Goal: Task Accomplishment & Management: Use online tool/utility

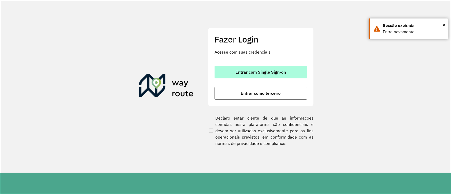
click at [254, 68] on button "Entrar com Single Sign-on" at bounding box center [260, 72] width 92 height 13
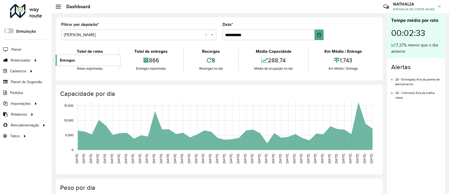
click at [71, 63] on link "Entregas" at bounding box center [88, 60] width 65 height 11
click at [74, 62] on span "Entregas" at bounding box center [67, 61] width 15 height 6
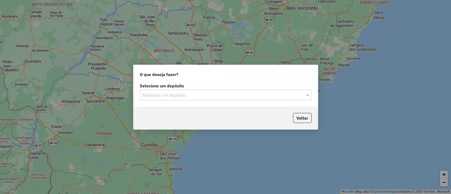
click at [220, 92] on div "Selecione um depósito" at bounding box center [226, 95] width 172 height 11
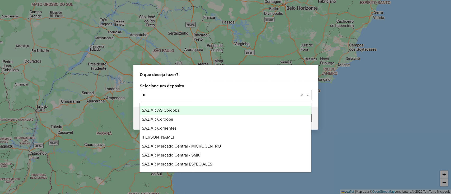
type input "**"
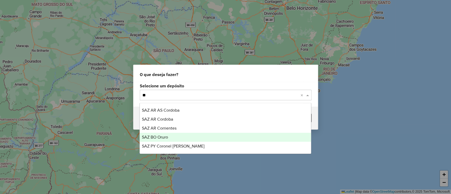
click at [162, 134] on div "SAZ BO Oruro" at bounding box center [225, 137] width 171 height 9
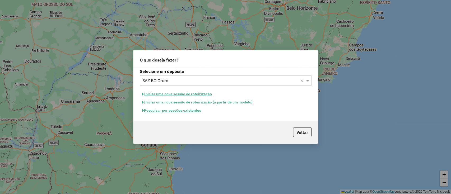
click at [178, 109] on button "Pesquisar por sessões existentes" at bounding box center [172, 110] width 64 height 8
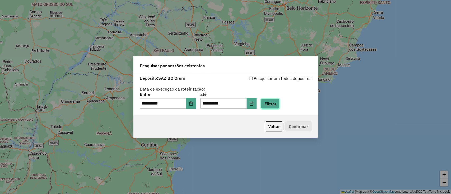
click at [279, 105] on button "Filtrar" at bounding box center [269, 104] width 19 height 10
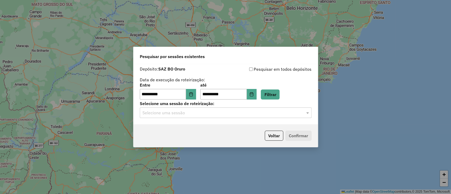
click at [266, 115] on input "text" at bounding box center [220, 113] width 156 height 6
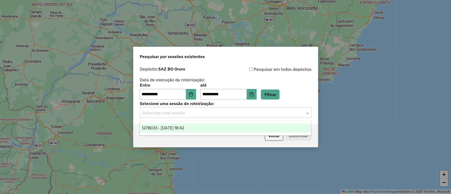
click at [259, 126] on div "1278033 - 18/09/2025 18:42" at bounding box center [225, 128] width 171 height 9
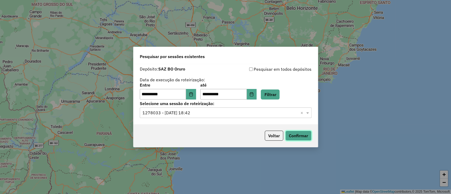
click at [303, 137] on button "Confirmar" at bounding box center [298, 136] width 26 height 10
click at [274, 134] on button "Voltar" at bounding box center [273, 136] width 18 height 10
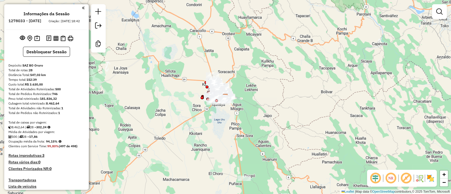
click at [433, 182] on img at bounding box center [430, 178] width 8 height 8
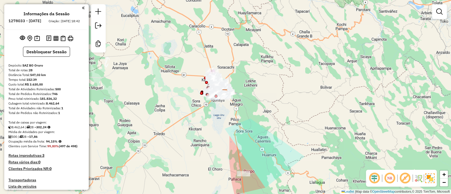
drag, startPoint x: 306, startPoint y: 145, endPoint x: 314, endPoint y: 86, distance: 59.7
click at [312, 93] on div "Janela de atendimento Grade de atendimento Capacidade Transportadoras Veículos …" at bounding box center [225, 97] width 451 height 194
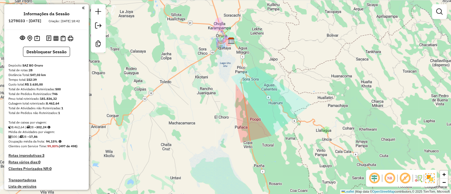
drag, startPoint x: 209, startPoint y: 85, endPoint x: 209, endPoint y: 93, distance: 7.7
click at [209, 93] on div "Janela de atendimento Grade de atendimento Capacidade Transportadoras Veículos …" at bounding box center [225, 97] width 451 height 194
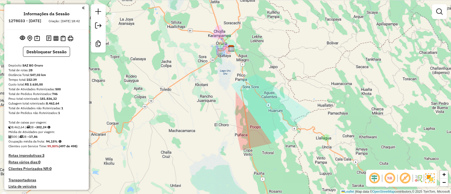
click at [191, 41] on div "Janela de atendimento Grade de atendimento Capacidade Transportadoras Veículos …" at bounding box center [225, 97] width 451 height 194
click at [52, 57] on button "Desbloquear Sessão" at bounding box center [46, 52] width 47 height 10
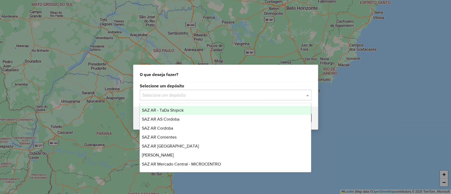
click at [206, 93] on input "text" at bounding box center [220, 95] width 156 height 6
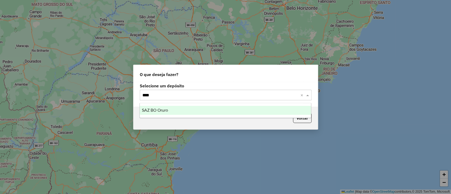
type input "*****"
click at [198, 107] on div "SAZ BO Oruro" at bounding box center [225, 110] width 171 height 9
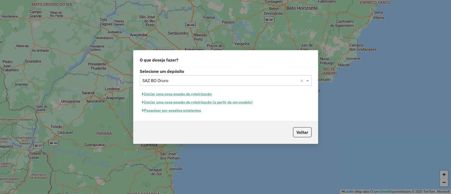
click at [193, 112] on button "Pesquisar por sessões existentes" at bounding box center [172, 110] width 64 height 8
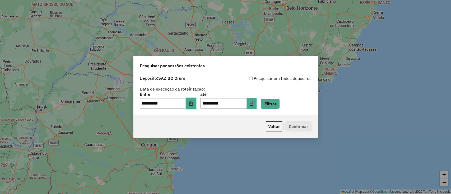
click at [193, 103] on icon "Choose Date" at bounding box center [191, 103] width 4 height 4
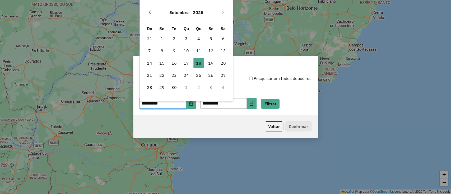
click at [150, 12] on icon "Previous Month" at bounding box center [150, 12] width 4 height 4
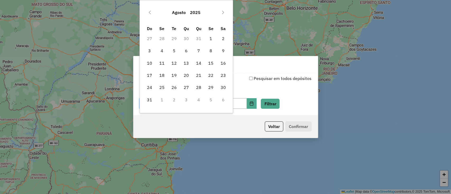
click at [150, 12] on icon "Previous Month" at bounding box center [150, 12] width 4 height 4
click at [178, 62] on span "15" at bounding box center [174, 63] width 11 height 11
type input "**********"
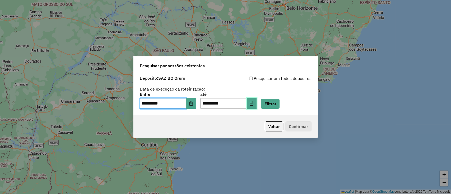
click at [257, 103] on button "Choose Date" at bounding box center [251, 103] width 10 height 11
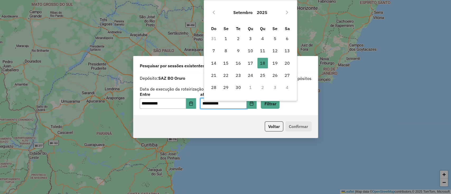
click at [209, 8] on div "Setembro 2025" at bounding box center [250, 12] width 86 height 17
click at [213, 12] on icon "Previous Month" at bounding box center [214, 13] width 2 height 4
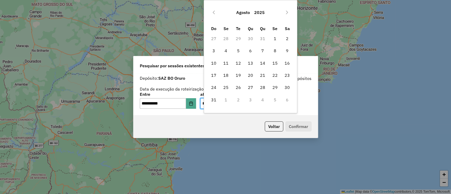
click at [213, 12] on icon "Previous Month" at bounding box center [214, 13] width 2 height 4
click at [284, 64] on span "19" at bounding box center [287, 63] width 11 height 11
type input "**********"
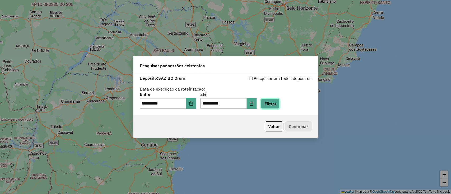
click at [279, 101] on button "Filtrar" at bounding box center [269, 104] width 19 height 10
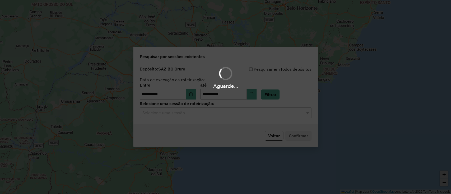
click at [187, 114] on div "Aguarde..." at bounding box center [225, 97] width 451 height 194
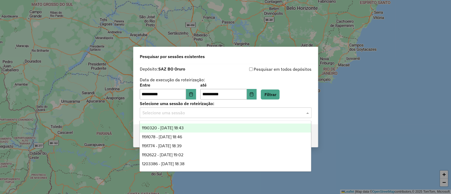
click at [186, 114] on input "text" at bounding box center [220, 113] width 156 height 6
click at [182, 126] on span "1190320 - 15/07/2025 18:43" at bounding box center [163, 128] width 42 height 4
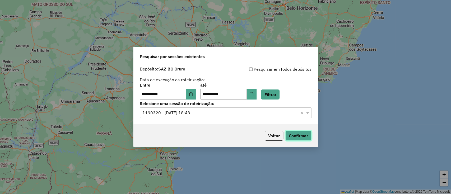
click at [305, 133] on button "Confirmar" at bounding box center [298, 136] width 26 height 10
click at [196, 96] on button "Choose Date" at bounding box center [191, 94] width 10 height 11
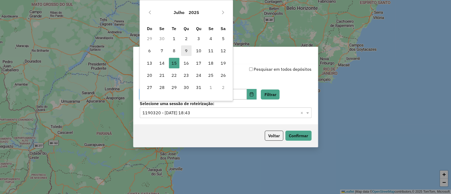
click at [184, 51] on span "9" at bounding box center [186, 50] width 11 height 11
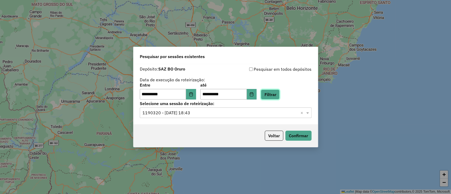
click at [271, 92] on button "Filtrar" at bounding box center [269, 94] width 19 height 10
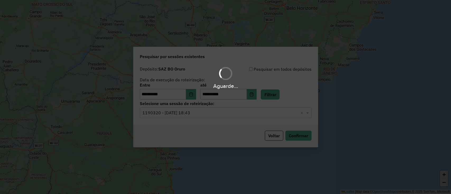
click at [214, 111] on div "Aguarde..." at bounding box center [225, 97] width 451 height 194
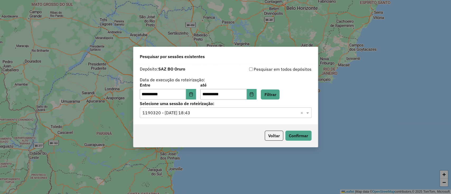
click at [214, 111] on input "text" at bounding box center [220, 113] width 156 height 6
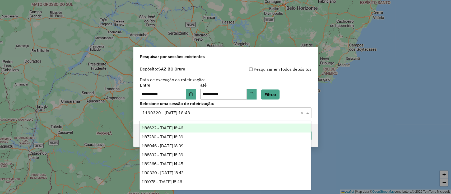
click at [183, 127] on span "1186622 - 09/07/2025 18:46" at bounding box center [162, 128] width 41 height 4
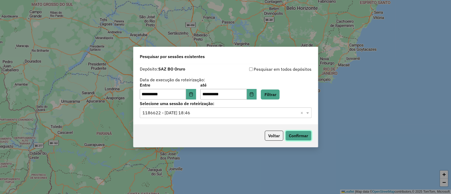
click at [296, 134] on button "Confirmar" at bounding box center [298, 136] width 26 height 10
click at [192, 92] on icon "Choose Date" at bounding box center [191, 94] width 4 height 4
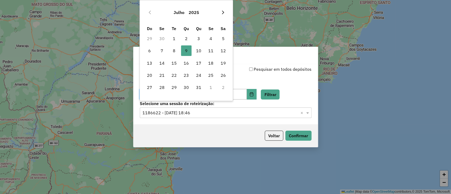
click at [220, 10] on button "Next Month" at bounding box center [223, 12] width 8 height 8
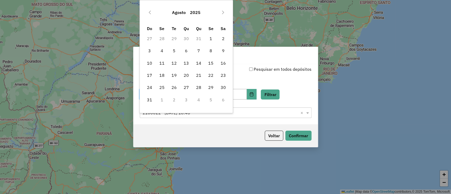
click at [220, 10] on button "Next Month" at bounding box center [223, 12] width 8 height 8
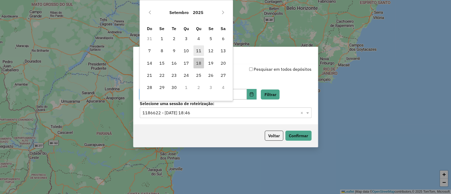
click at [200, 52] on span "11" at bounding box center [198, 50] width 11 height 11
type input "**********"
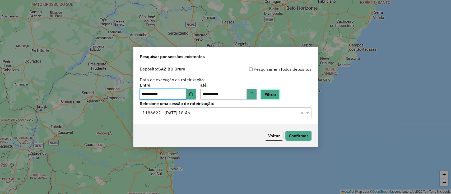
click at [273, 95] on button "Filtrar" at bounding box center [269, 94] width 19 height 10
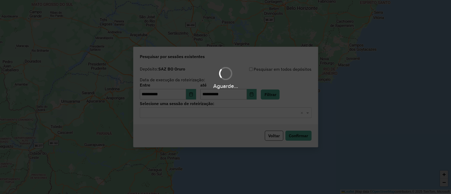
click at [260, 116] on hb-app "**********" at bounding box center [225, 97] width 451 height 194
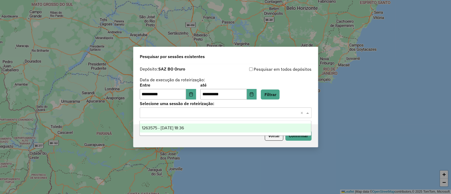
click at [260, 116] on div "Selecione uma sessão × ×" at bounding box center [226, 112] width 172 height 11
click at [246, 132] on div "1263575 - 11/09/2025 18:36" at bounding box center [225, 128] width 171 height 9
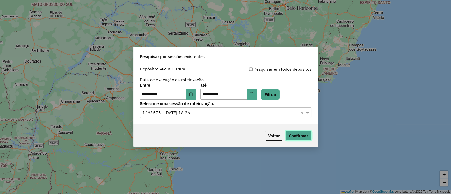
click at [304, 133] on button "Confirmar" at bounding box center [298, 136] width 26 height 10
click at [192, 93] on icon "Choose Date" at bounding box center [190, 94] width 3 height 4
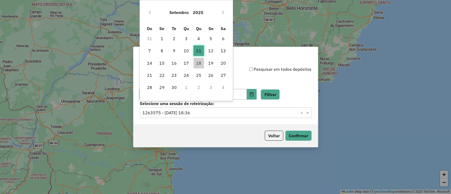
click at [197, 48] on span "11" at bounding box center [198, 50] width 11 height 11
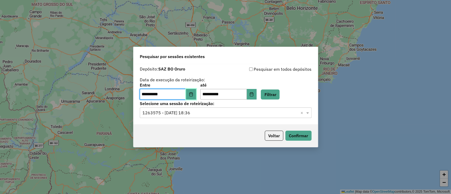
click at [193, 94] on icon "Choose Date" at bounding box center [191, 94] width 4 height 4
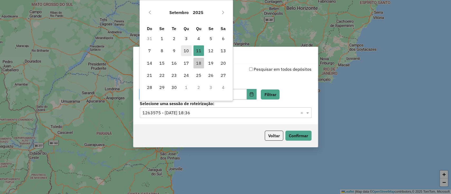
click at [188, 46] on span "10" at bounding box center [186, 50] width 11 height 11
type input "**********"
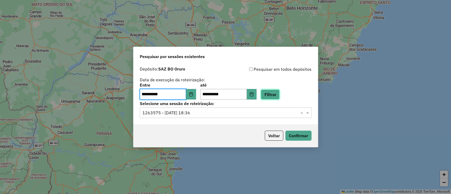
click at [279, 94] on button "Filtrar" at bounding box center [269, 94] width 19 height 10
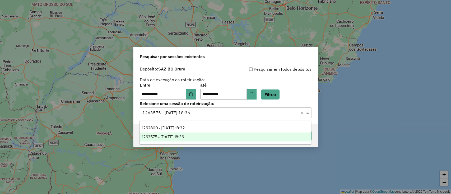
click at [258, 111] on input "text" at bounding box center [220, 113] width 156 height 6
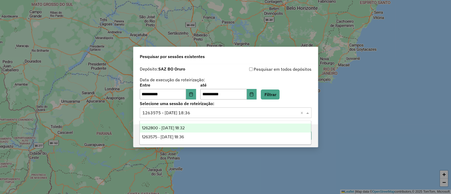
click at [209, 124] on div "1262800 - 10/09/2025 18:32" at bounding box center [225, 128] width 171 height 9
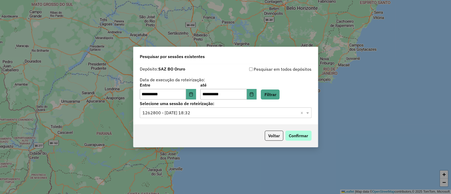
drag, startPoint x: 285, startPoint y: 129, endPoint x: 288, endPoint y: 132, distance: 3.9
click at [288, 132] on div "Voltar Confirmar" at bounding box center [225, 135] width 184 height 23
click at [290, 133] on button "Confirmar" at bounding box center [298, 136] width 26 height 10
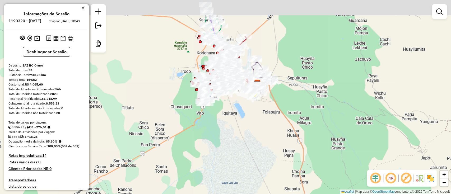
drag, startPoint x: 228, startPoint y: 115, endPoint x: 240, endPoint y: 140, distance: 28.2
click at [241, 143] on div "Janela de atendimento Grade de atendimento Capacidade Transportadoras Veículos …" at bounding box center [225, 97] width 451 height 194
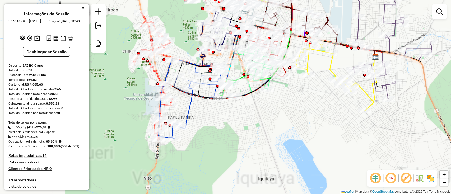
drag, startPoint x: 229, startPoint y: 121, endPoint x: 242, endPoint y: 136, distance: 19.4
click at [242, 136] on div "Janela de atendimento Grade de atendimento Capacidade Transportadoras Veículos …" at bounding box center [225, 97] width 451 height 194
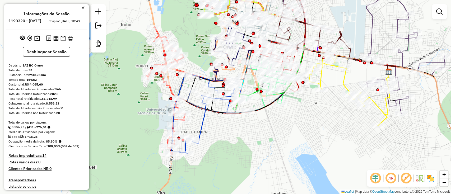
click at [427, 176] on img at bounding box center [430, 178] width 8 height 8
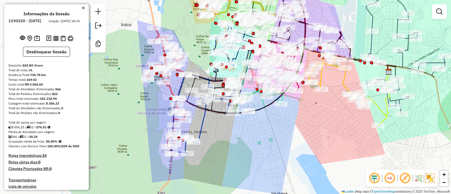
click at [296, 171] on div "Janela de atendimento Grade de atendimento Capacidade Transportadoras Veículos …" at bounding box center [225, 97] width 451 height 194
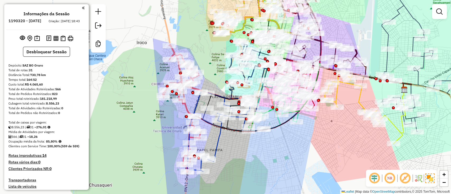
click at [184, 105] on icon at bounding box center [181, 109] width 38 height 128
select select "**********"
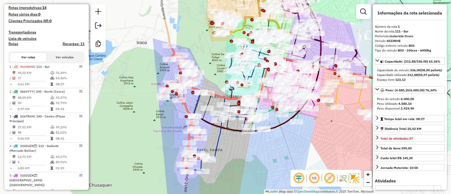
scroll to position [211, 0]
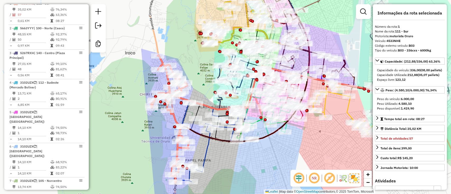
drag, startPoint x: 275, startPoint y: 131, endPoint x: 250, endPoint y: 153, distance: 33.3
click at [251, 153] on div "Janela de atendimento Grade de atendimento Capacidade Transportadoras Veículos …" at bounding box center [225, 97] width 451 height 194
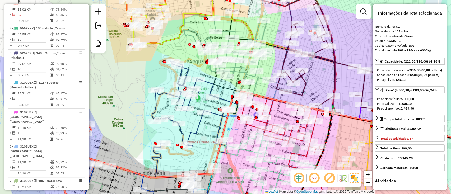
click at [272, 106] on icon at bounding box center [281, 145] width 84 height 106
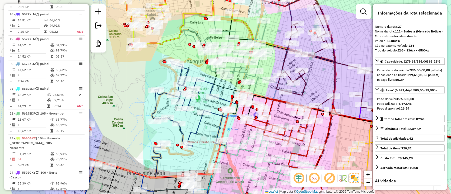
scroll to position [931, 0]
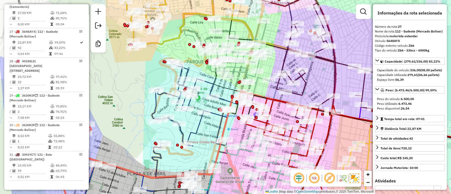
click at [315, 50] on icon at bounding box center [346, 59] width 141 height 112
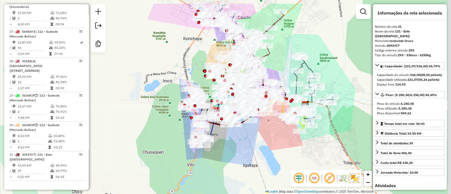
drag, startPoint x: 336, startPoint y: 118, endPoint x: 274, endPoint y: 139, distance: 65.8
click at [274, 139] on div "Janela de atendimento Grade de atendimento Capacidade Transportadoras Veículos …" at bounding box center [225, 97] width 451 height 194
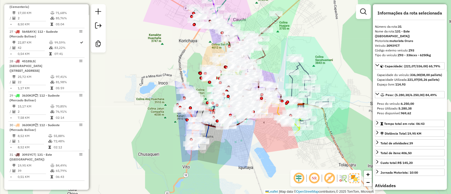
click at [303, 70] on icon at bounding box center [308, 92] width 40 height 70
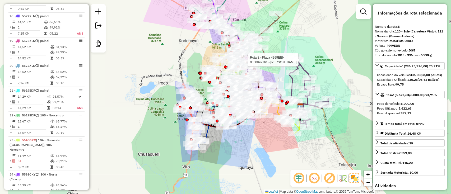
scroll to position [409, 0]
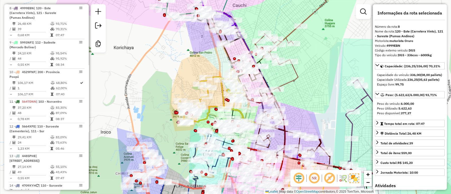
click at [225, 54] on icon at bounding box center [233, 56] width 73 height 93
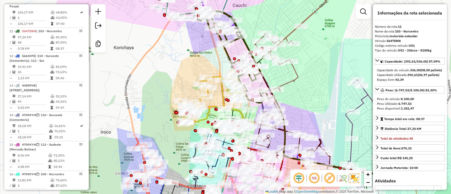
scroll to position [502, 0]
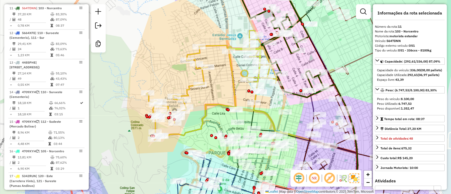
click at [211, 102] on icon at bounding box center [211, 85] width 130 height 109
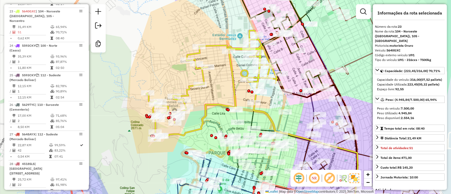
scroll to position [842, 0]
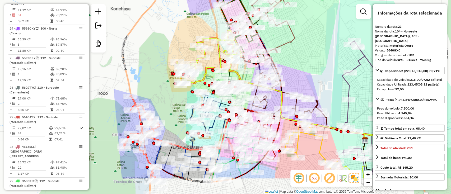
drag, startPoint x: 170, startPoint y: 148, endPoint x: 170, endPoint y: 95, distance: 53.6
click at [170, 98] on div "Janela de atendimento Grade de atendimento Capacidade Transportadoras Veículos …" at bounding box center [225, 97] width 451 height 194
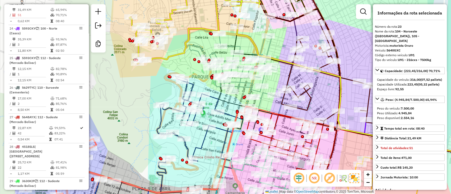
click at [271, 43] on icon at bounding box center [232, 69] width 94 height 80
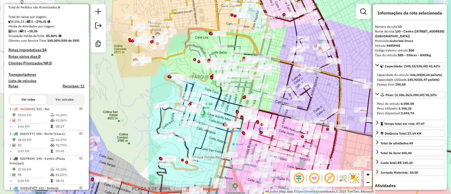
scroll to position [35, 0]
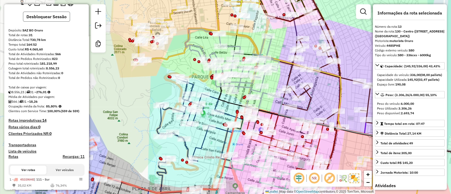
click at [51, 22] on button "Desbloquear Sessão" at bounding box center [46, 17] width 47 height 10
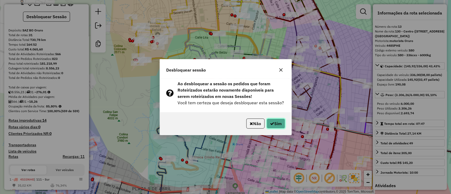
click at [282, 123] on button "Sim" at bounding box center [275, 123] width 18 height 10
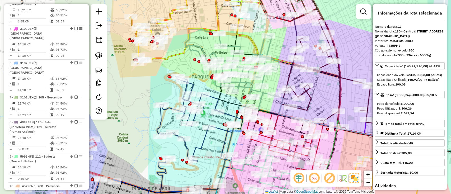
scroll to position [556, 0]
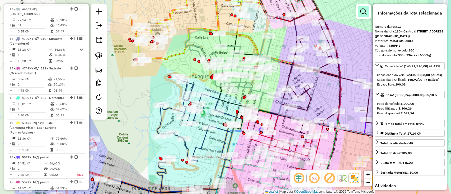
click at [362, 12] on em at bounding box center [363, 11] width 6 height 6
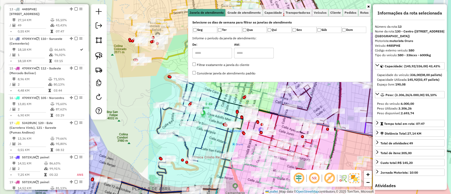
click at [204, 51] on input "text" at bounding box center [212, 53] width 40 height 11
click at [279, 12] on span "Capacidade" at bounding box center [272, 12] width 17 height 3
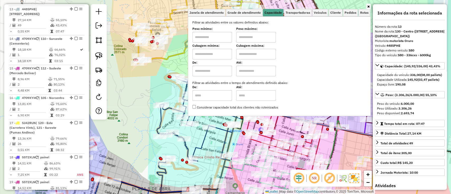
click at [214, 62] on label "De:" at bounding box center [212, 62] width 40 height 5
click at [214, 54] on input "text" at bounding box center [212, 54] width 40 height 11
type input "*****"
click at [269, 52] on input "text" at bounding box center [256, 54] width 40 height 11
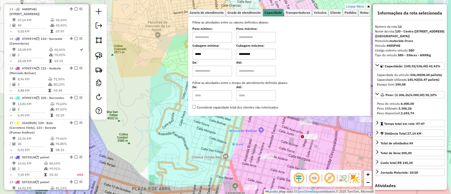
type input "*********"
click at [199, 159] on div "Limpar filtros Janela de atendimento Grade de atendimento Capacidade Transporta…" at bounding box center [225, 97] width 451 height 194
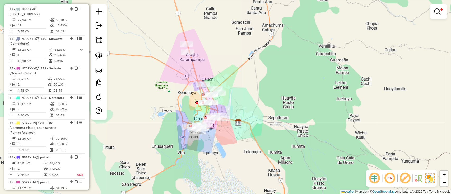
drag, startPoint x: 229, startPoint y: 145, endPoint x: 242, endPoint y: 145, distance: 13.5
click at [242, 145] on div "Limpar filtros Janela de atendimento Grade de atendimento Capacidade Transporta…" at bounding box center [225, 97] width 451 height 194
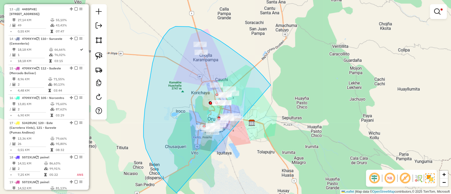
drag, startPoint x: 247, startPoint y: 60, endPoint x: 278, endPoint y: 198, distance: 141.2
click at [278, 194] on html "Aplicando filtros Pop-up bloqueado! Seu navegador bloqueou automáticamente a ab…" at bounding box center [225, 97] width 451 height 194
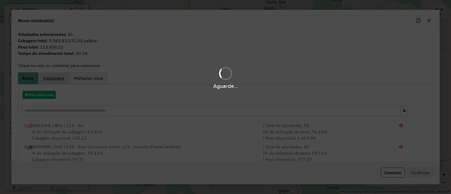
click at [48, 78] on span "Containers" at bounding box center [53, 78] width 21 height 4
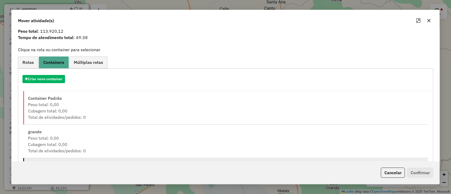
scroll to position [35, 0]
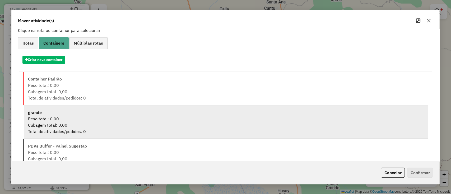
click at [78, 127] on div "Cubagem total: 0,00" at bounding box center [226, 125] width 396 height 6
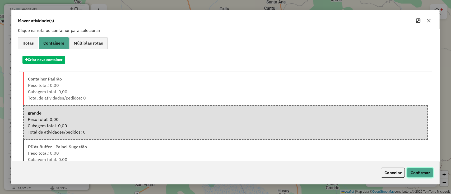
click at [418, 172] on button "Confirmar" at bounding box center [419, 173] width 26 height 10
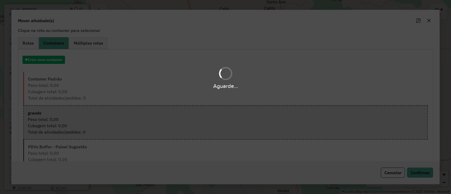
click at [389, 170] on div "Aguarde..." at bounding box center [225, 97] width 451 height 194
click at [388, 170] on div "Aguarde..." at bounding box center [225, 97] width 451 height 194
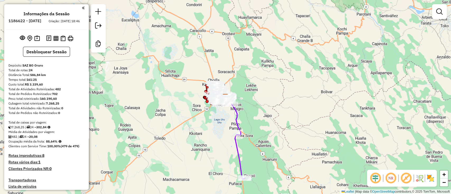
click at [430, 176] on img at bounding box center [430, 178] width 8 height 8
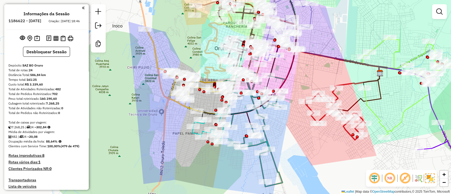
click at [266, 139] on icon at bounding box center [255, 113] width 59 height 145
select select "**********"
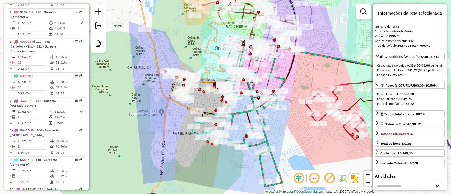
scroll to position [364, 0]
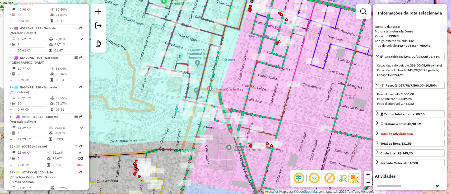
drag, startPoint x: 245, startPoint y: 62, endPoint x: 244, endPoint y: 137, distance: 74.7
click at [244, 136] on div "Janela de atendimento Grade de atendimento Capacidade Transportadoras Veículos …" at bounding box center [225, 97] width 451 height 194
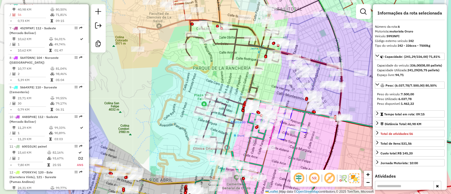
click at [251, 80] on icon at bounding box center [231, 89] width 97 height 138
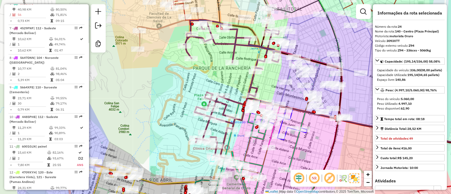
scroll to position [745, 0]
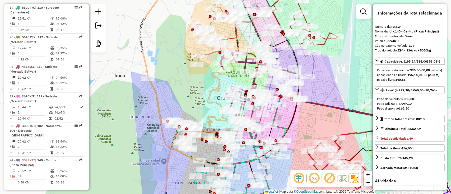
click at [313, 67] on icon at bounding box center [283, 65] width 62 height 71
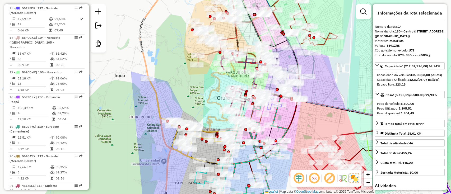
scroll to position [596, 0]
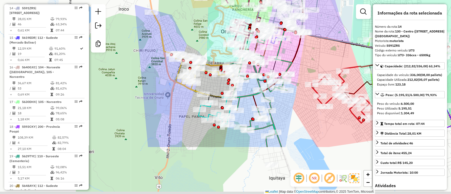
drag, startPoint x: 201, startPoint y: 148, endPoint x: 204, endPoint y: 69, distance: 78.4
click at [203, 78] on div "Rota 1 - Placa 4533NHE 0000686069 - T. OSCAR Janela de atendimento Grade de ate…" at bounding box center [225, 97] width 451 height 194
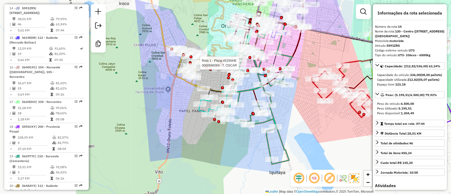
click at [199, 110] on icon at bounding box center [221, 83] width 46 height 75
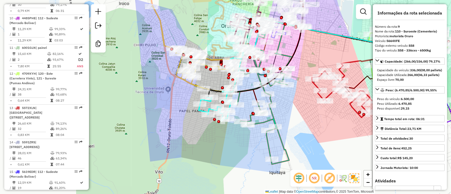
scroll to position [448, 0]
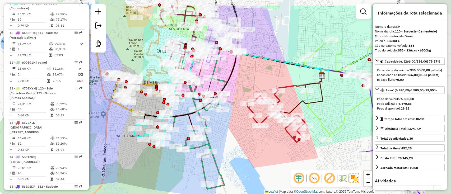
drag, startPoint x: 309, startPoint y: 111, endPoint x: 194, endPoint y: 94, distance: 115.5
click at [202, 97] on div "Janela de atendimento Grade de atendimento Capacidade Transportadoras Veículos …" at bounding box center [225, 97] width 451 height 194
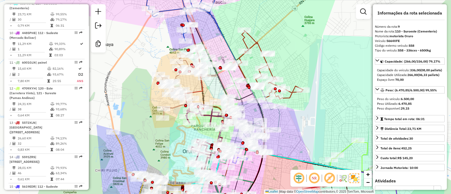
click at [253, 38] on icon at bounding box center [271, 65] width 64 height 70
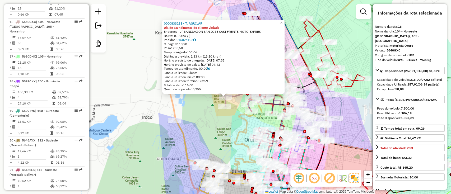
scroll to position [660, 0]
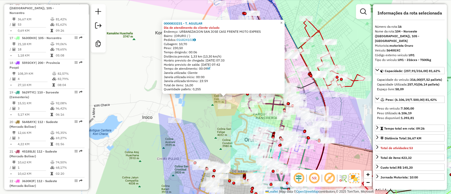
click at [204, 131] on div "0000833231 - T. AGUILAR Dia de atendimento do cliente violado Endereço: URBANIZ…" at bounding box center [225, 97] width 451 height 194
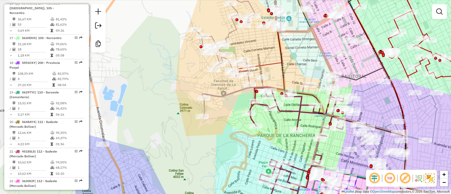
click at [283, 112] on icon at bounding box center [296, 150] width 97 height 126
select select "**********"
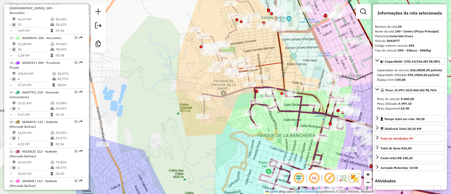
scroll to position [745, 0]
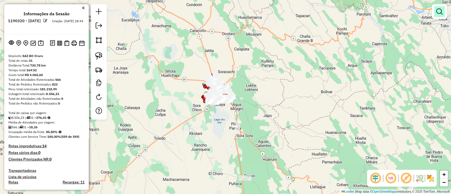
click at [436, 12] on em at bounding box center [439, 11] width 6 height 6
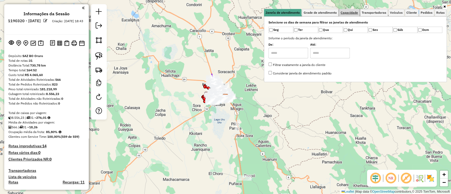
click at [353, 14] on span "Capacidade" at bounding box center [348, 12] width 17 height 3
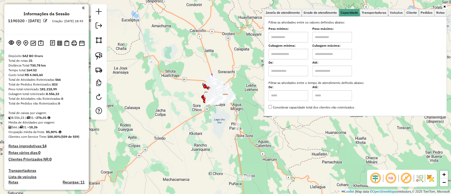
click at [296, 53] on input "text" at bounding box center [288, 54] width 40 height 11
type input "*****"
click at [327, 56] on input "text" at bounding box center [332, 54] width 40 height 11
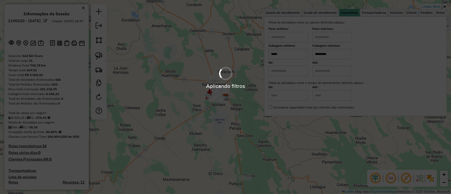
type input "*********"
click at [192, 138] on div "Aplicando filtros" at bounding box center [225, 97] width 451 height 194
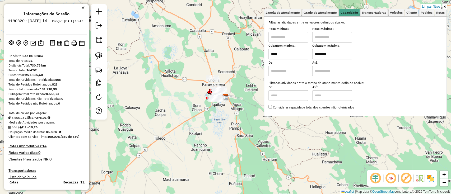
click at [427, 177] on img at bounding box center [430, 178] width 8 height 8
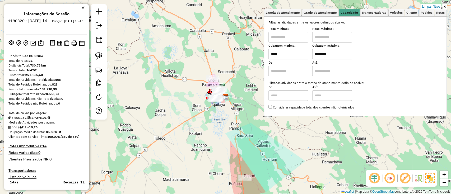
click at [198, 98] on div "Rota 29 - Placa 3630KIF 0000868243 - MARINA ARTEAGA Limpar filtros Janela de at…" at bounding box center [225, 97] width 451 height 194
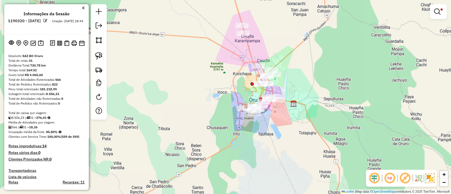
drag, startPoint x: 281, startPoint y: 117, endPoint x: 274, endPoint y: 150, distance: 33.9
click at [276, 150] on div "Limpar filtros Janela de atendimento Grade de atendimento Capacidade Transporta…" at bounding box center [225, 97] width 451 height 194
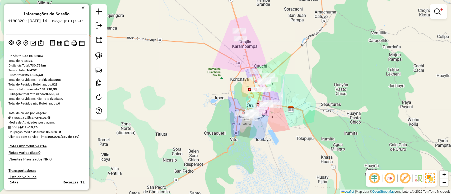
click at [274, 145] on div "Limpar filtros Janela de atendimento Grade de atendimento Capacidade Transporta…" at bounding box center [225, 97] width 451 height 194
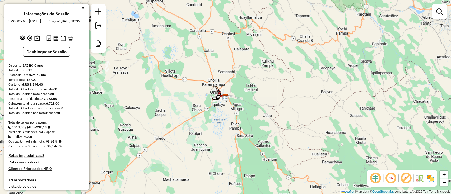
scroll to position [141, 0]
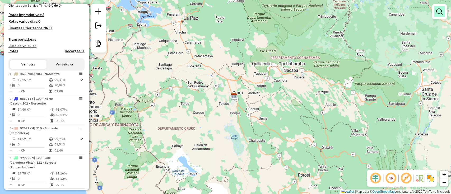
click at [443, 7] on div at bounding box center [439, 11] width 15 height 15
click at [438, 12] on em at bounding box center [439, 11] width 6 height 6
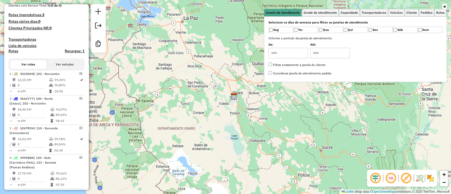
scroll to position [35, 0]
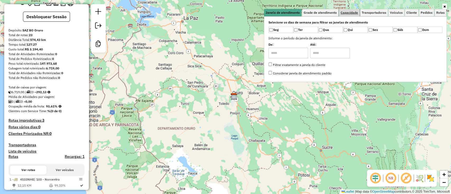
click at [355, 12] on span "Capacidade" at bounding box center [348, 12] width 17 height 3
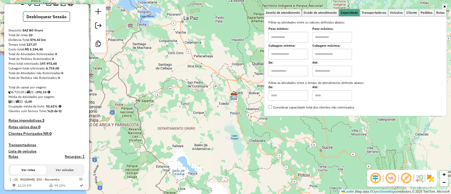
click at [294, 56] on input "text" at bounding box center [288, 54] width 40 height 11
type input "*****"
click at [327, 56] on input "text" at bounding box center [332, 54] width 40 height 11
type input "**********"
click at [53, 22] on button "Desbloquear Sessão" at bounding box center [46, 17] width 47 height 10
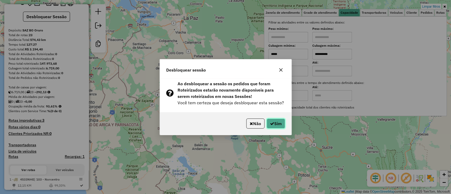
click at [277, 125] on button "Sim" at bounding box center [275, 123] width 18 height 10
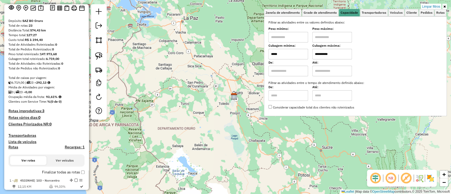
click at [180, 77] on div "**********" at bounding box center [225, 97] width 451 height 194
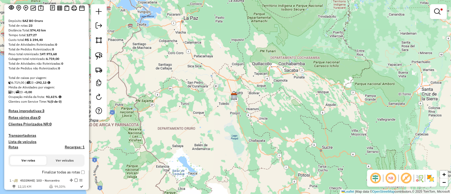
click at [82, 170] on label "Finalizar todas as rotas" at bounding box center [63, 172] width 42 height 6
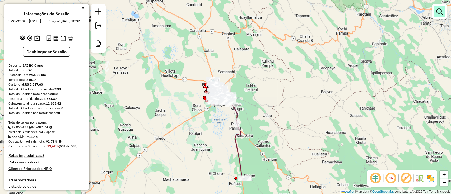
click at [437, 11] on em at bounding box center [439, 11] width 6 height 6
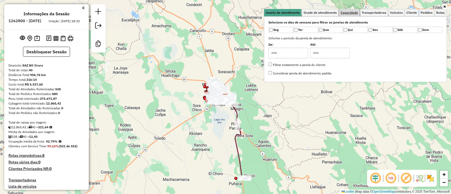
click at [350, 12] on span "Capacidade" at bounding box center [348, 12] width 17 height 3
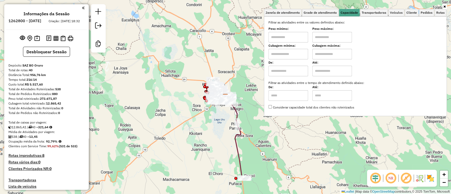
click at [282, 67] on input "text" at bounding box center [288, 71] width 40 height 11
click at [282, 56] on input "text" at bounding box center [288, 54] width 40 height 11
type input "*****"
click at [319, 56] on input "text" at bounding box center [332, 54] width 40 height 11
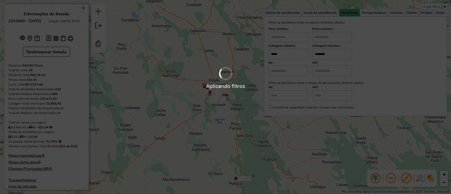
type input "********"
click at [220, 131] on hb-app "Aplicando filtros Pop-up bloqueado! Seu navegador bloqueou automáticamente a ab…" at bounding box center [225, 97] width 451 height 194
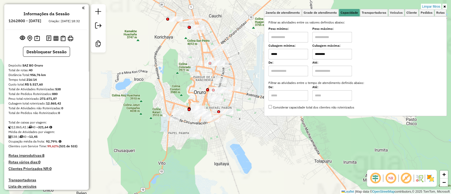
drag, startPoint x: 234, startPoint y: 142, endPoint x: 251, endPoint y: 161, distance: 25.8
click at [251, 161] on div "Limpar filtros Janela de atendimento Grade de atendimento Capacidade Transporta…" at bounding box center [225, 97] width 451 height 194
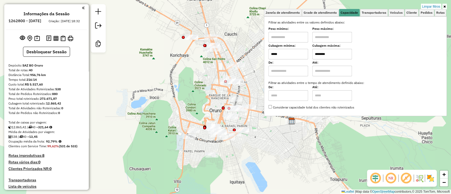
click at [251, 162] on div "Limpar filtros Janela de atendimento Grade de atendimento Capacidade Transporta…" at bounding box center [225, 97] width 451 height 194
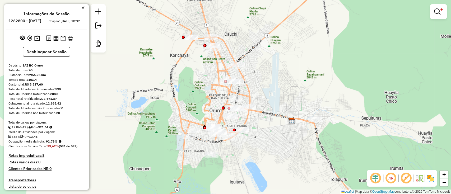
click at [429, 175] on img at bounding box center [430, 178] width 8 height 8
